Goal: Navigation & Orientation: Find specific page/section

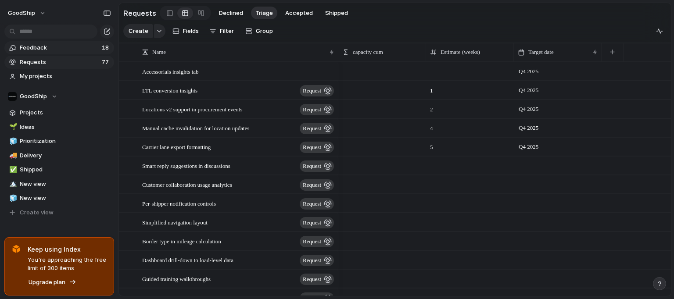
click at [69, 48] on span "Feedback" at bounding box center [59, 47] width 79 height 9
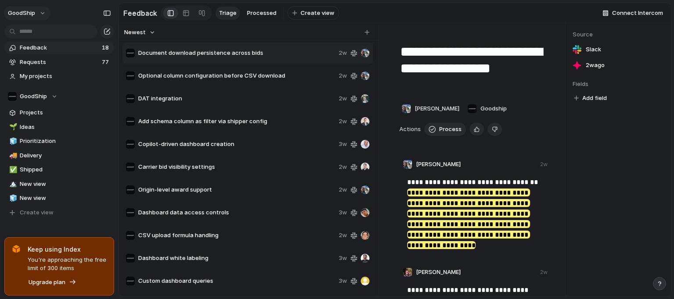
click at [40, 13] on button "GoodShip" at bounding box center [27, 13] width 47 height 14
click at [32, 29] on span "Settings" at bounding box center [32, 33] width 24 height 9
click at [50, 112] on span "Projects" at bounding box center [65, 112] width 91 height 9
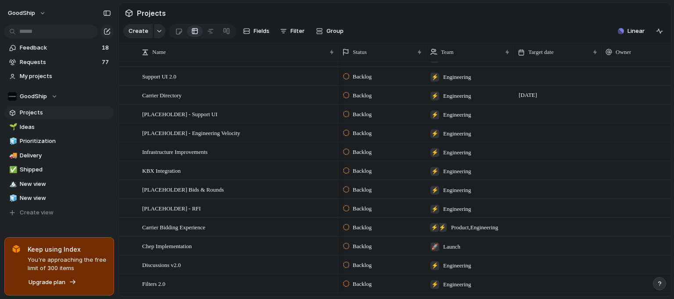
scroll to position [580, 0]
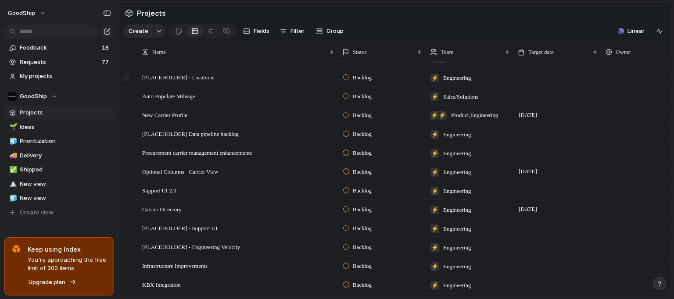
click at [130, 79] on div at bounding box center [127, 81] width 16 height 24
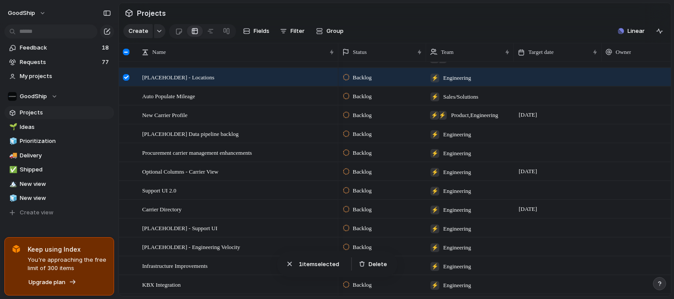
click at [126, 49] on div at bounding box center [126, 52] width 7 height 7
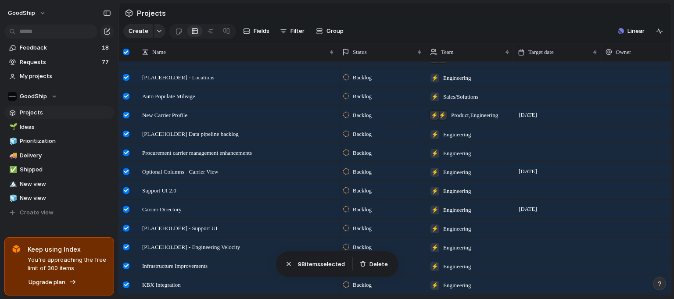
click at [126, 49] on div at bounding box center [126, 52] width 7 height 7
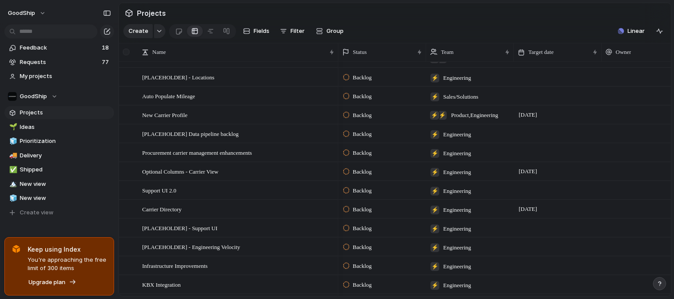
click at [126, 49] on div at bounding box center [126, 52] width 7 height 7
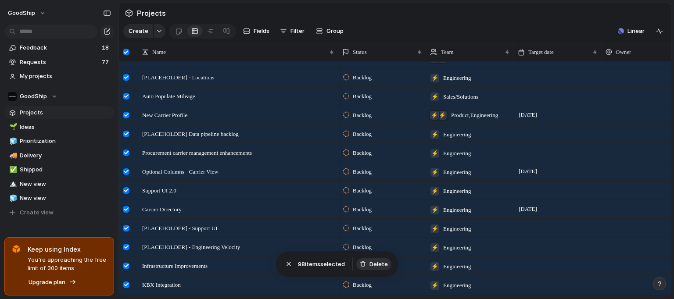
click at [375, 267] on span "Delete" at bounding box center [379, 264] width 18 height 9
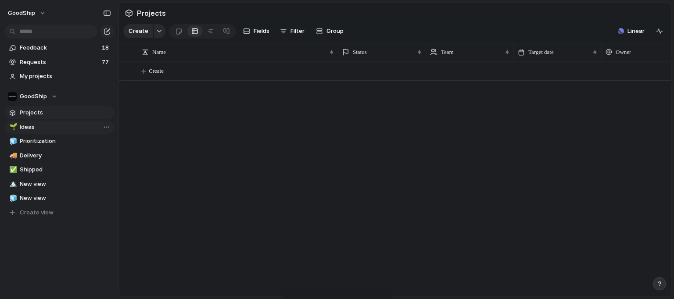
click at [72, 126] on span "Ideas" at bounding box center [65, 127] width 91 height 9
click at [51, 139] on span "Prioritization" at bounding box center [65, 141] width 91 height 9
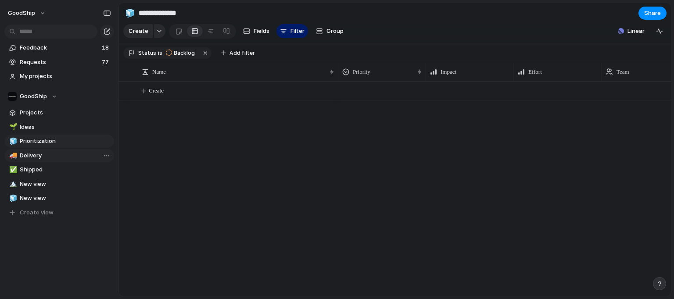
click at [43, 156] on span "Delivery" at bounding box center [65, 155] width 91 height 9
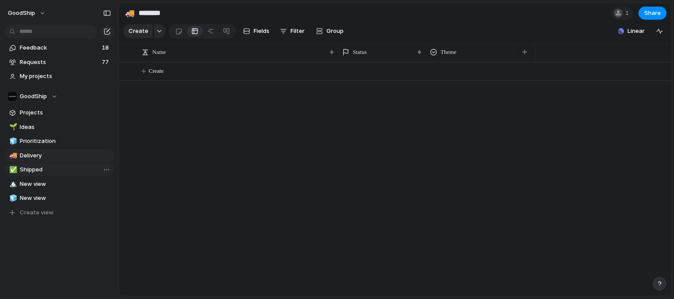
click at [45, 168] on span "Shipped" at bounding box center [65, 170] width 91 height 9
type input "*******"
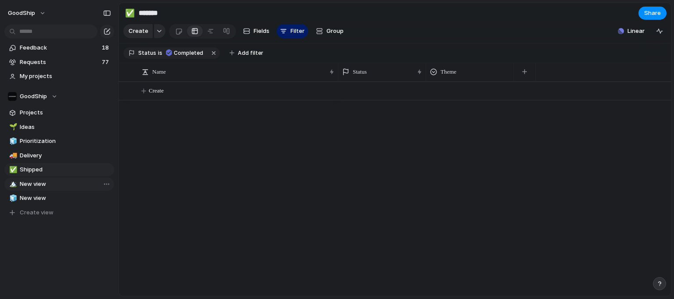
click at [44, 181] on span "New view" at bounding box center [65, 184] width 91 height 9
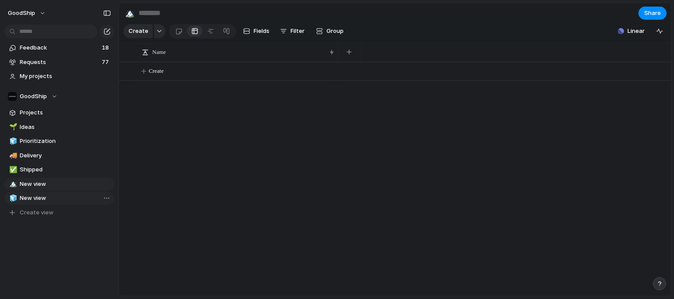
click at [45, 198] on span "New view" at bounding box center [65, 198] width 91 height 9
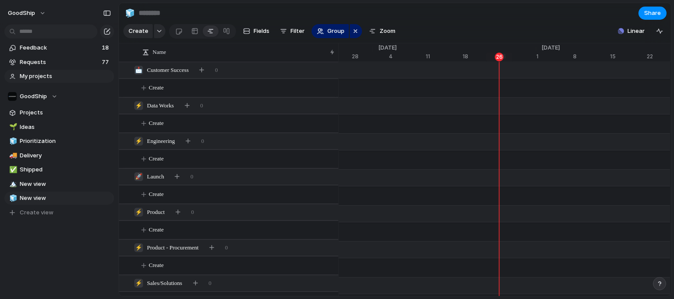
click at [43, 78] on span "My projects" at bounding box center [65, 76] width 91 height 9
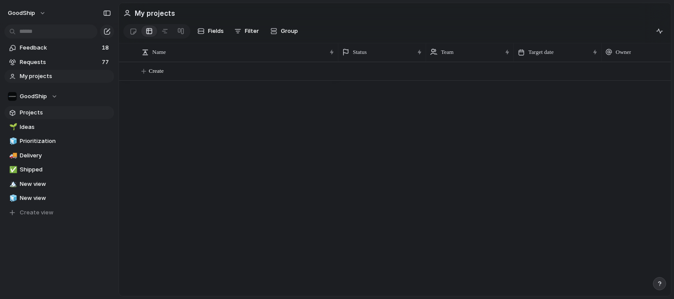
click at [41, 115] on span "Projects" at bounding box center [65, 112] width 91 height 9
click at [43, 66] on span "Requests" at bounding box center [59, 62] width 79 height 9
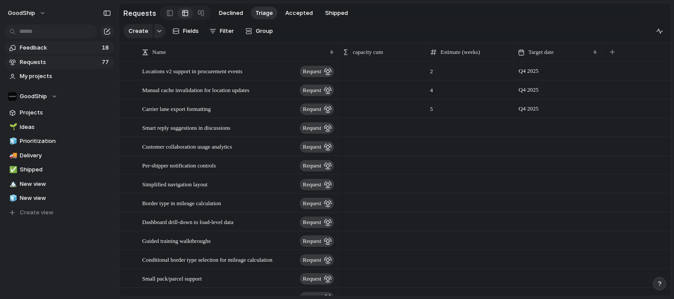
click at [57, 51] on span "Feedback" at bounding box center [59, 47] width 79 height 9
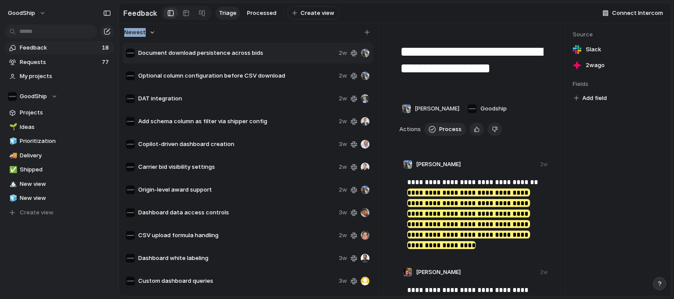
click at [244, 32] on div "Newest" at bounding box center [247, 32] width 252 height 11
click at [233, 15] on span "Triage" at bounding box center [228, 13] width 18 height 9
click at [254, 14] on span "Processed" at bounding box center [261, 13] width 29 height 9
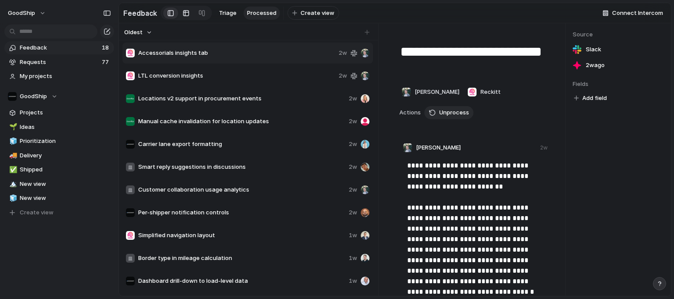
click at [185, 13] on div at bounding box center [186, 13] width 7 height 14
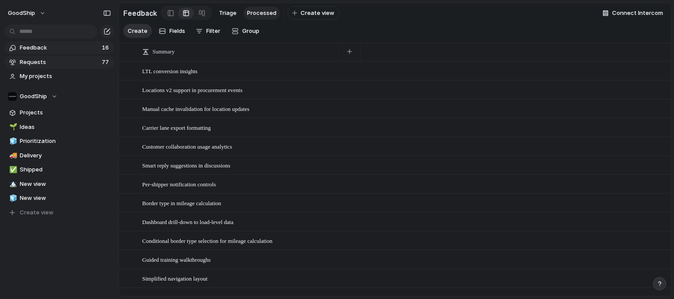
click at [81, 58] on span "Requests" at bounding box center [59, 62] width 79 height 9
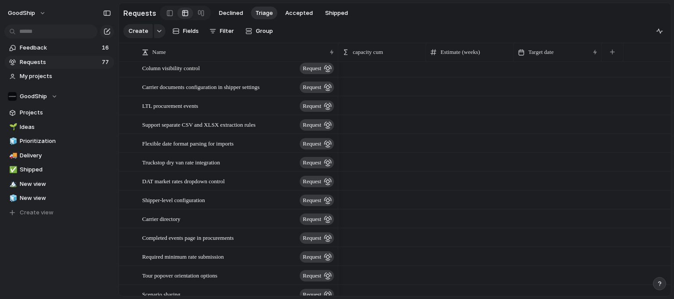
scroll to position [524, 0]
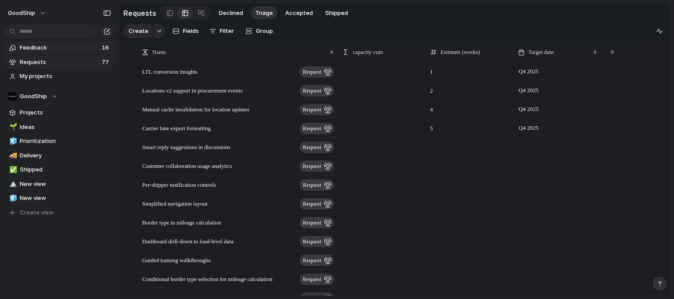
click at [64, 50] on span "Feedback" at bounding box center [59, 47] width 79 height 9
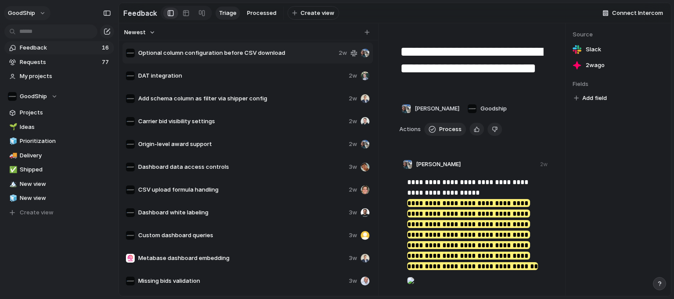
click at [39, 11] on button "GoodShip" at bounding box center [27, 13] width 47 height 14
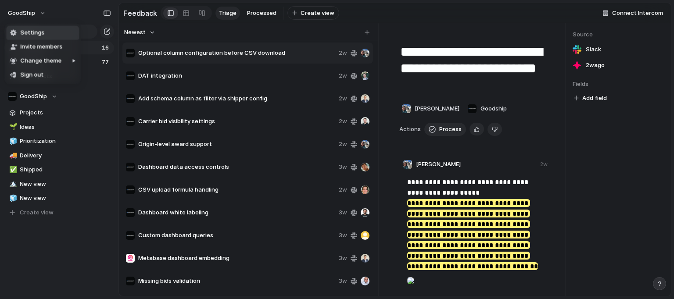
click at [47, 33] on li "Settings" at bounding box center [42, 33] width 73 height 14
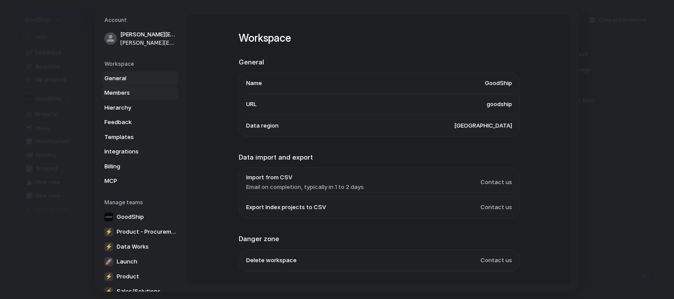
click at [129, 94] on span "Members" at bounding box center [133, 93] width 56 height 9
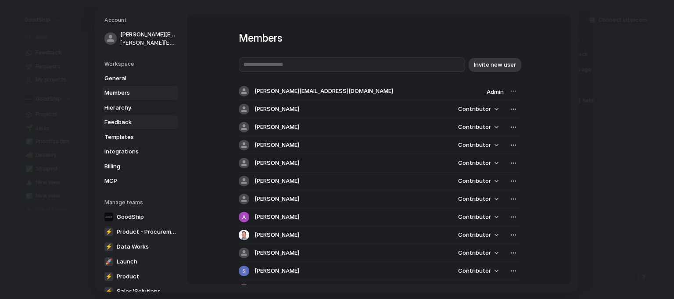
click at [126, 119] on span "Feedback" at bounding box center [133, 122] width 56 height 9
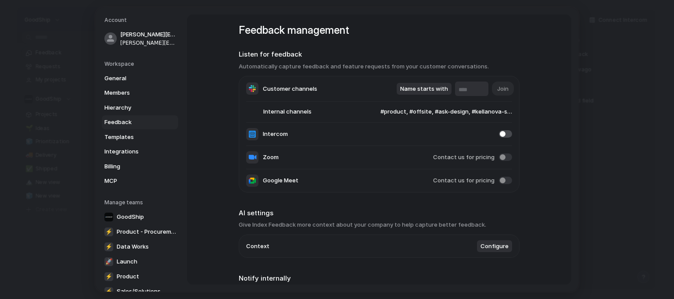
click at [452, 114] on span "#product, #offsite, #ask-design, #kellanova-success, #central-gandp-success, #r…" at bounding box center [438, 112] width 149 height 9
